Goal: Communication & Community: Answer question/provide support

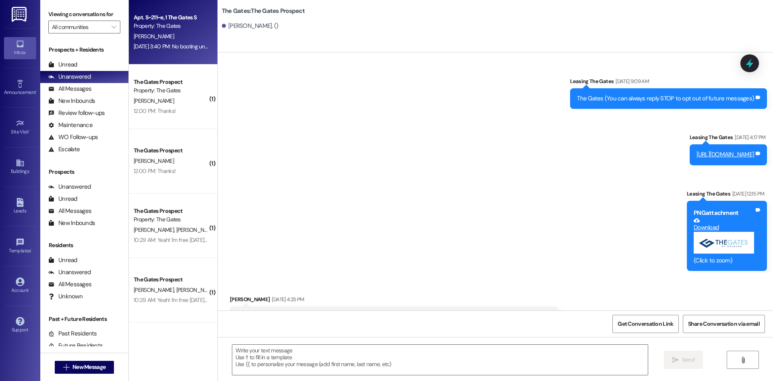
scroll to position [8243, 0]
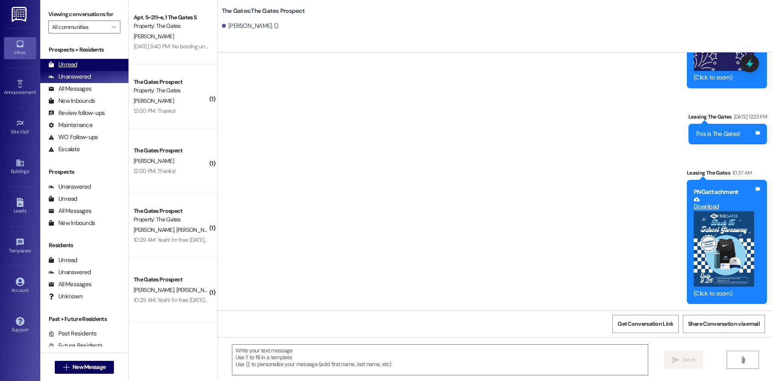
click at [75, 66] on div "Unread" at bounding box center [62, 64] width 29 height 8
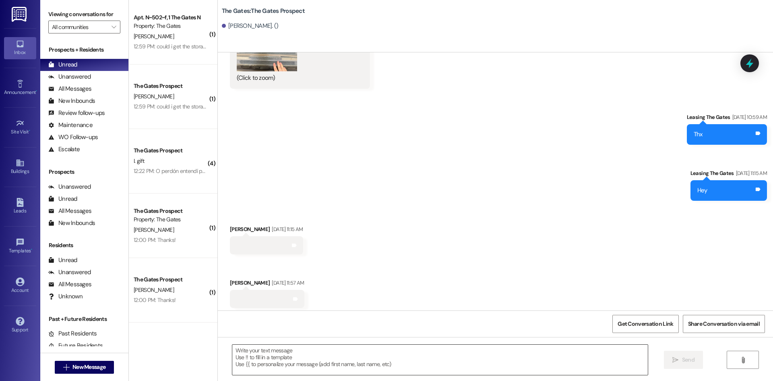
scroll to position [6446, 0]
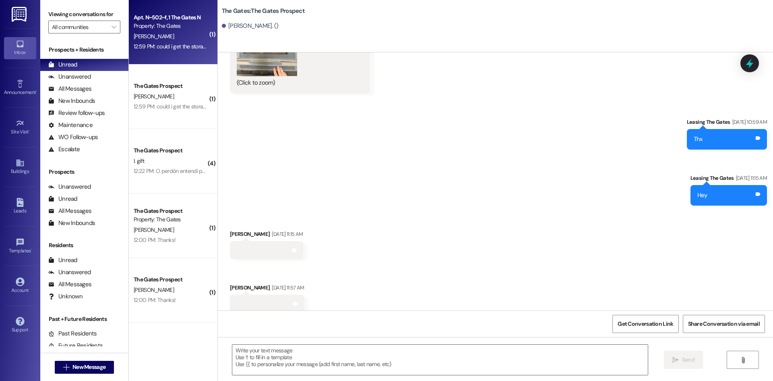
click at [150, 25] on div "Property: The Gates" at bounding box center [171, 26] width 75 height 8
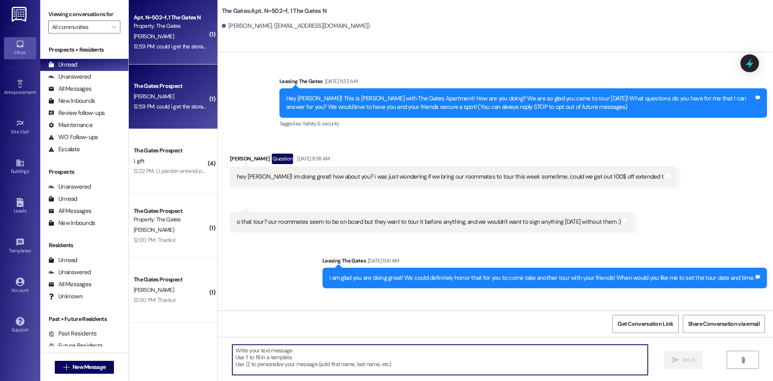
scroll to position [20132, 0]
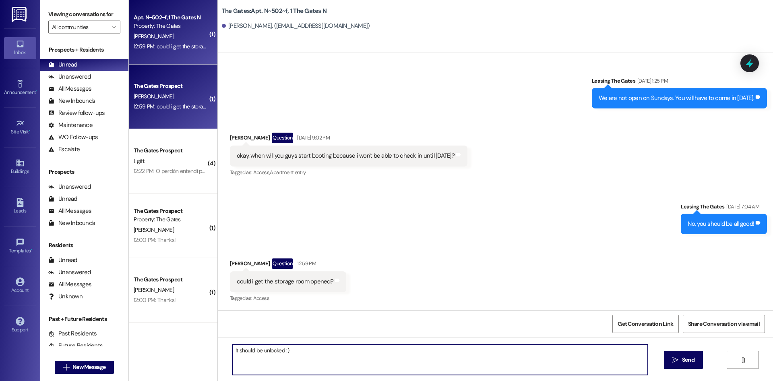
type textarea "It should be unlocked :)"
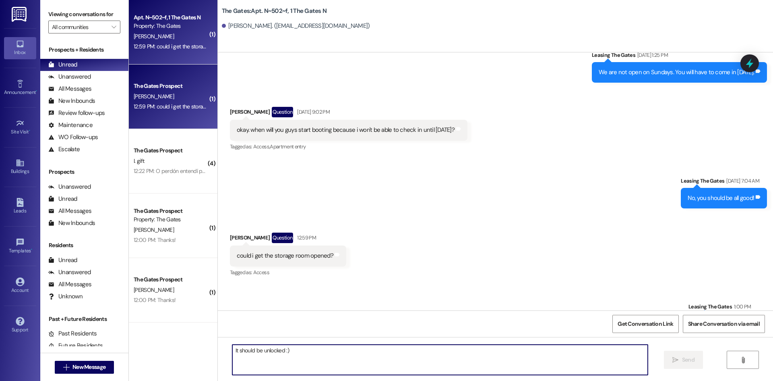
scroll to position [20131, 0]
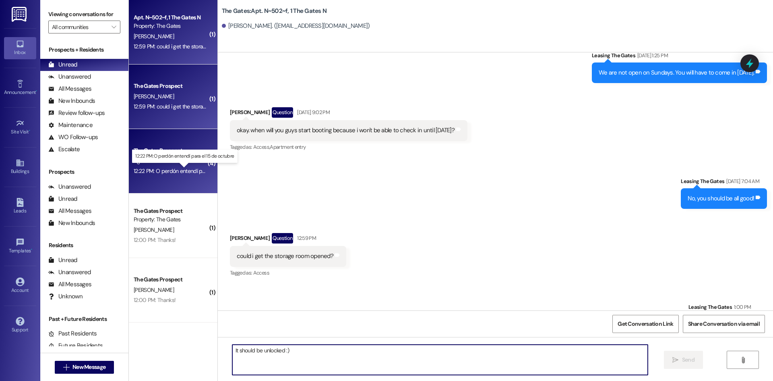
click at [198, 168] on div "12:22 PM: O perdón entendí para el 15 de octubre 12:22 PM: O perdón entendí par…" at bounding box center [191, 170] width 115 height 7
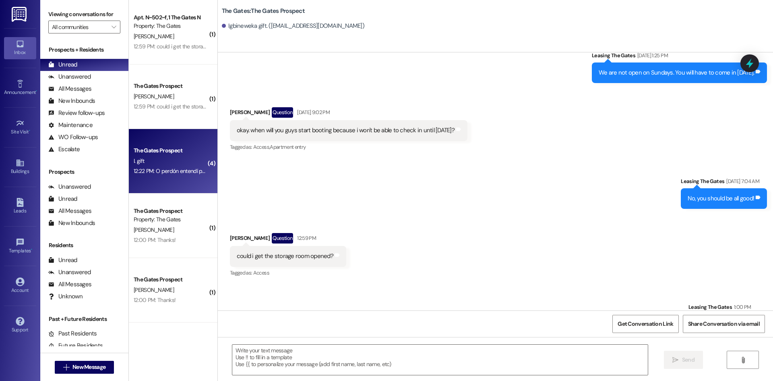
scroll to position [17, 0]
